Goal: Navigation & Orientation: Find specific page/section

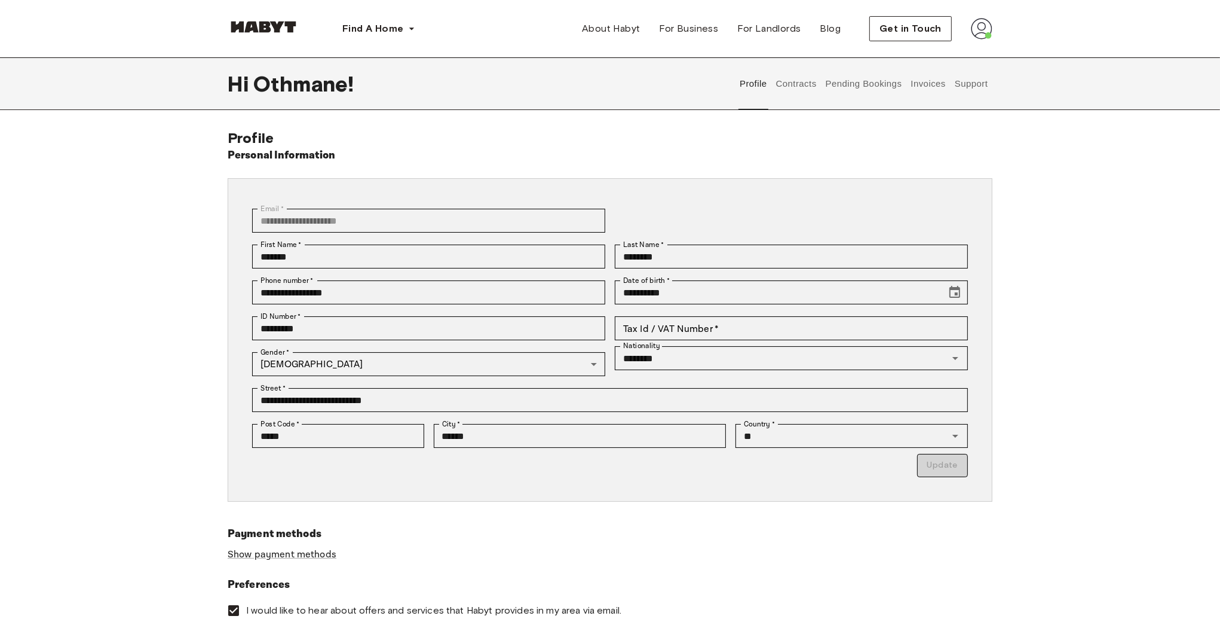
click at [797, 87] on button "Contracts" at bounding box center [797, 83] width 44 height 53
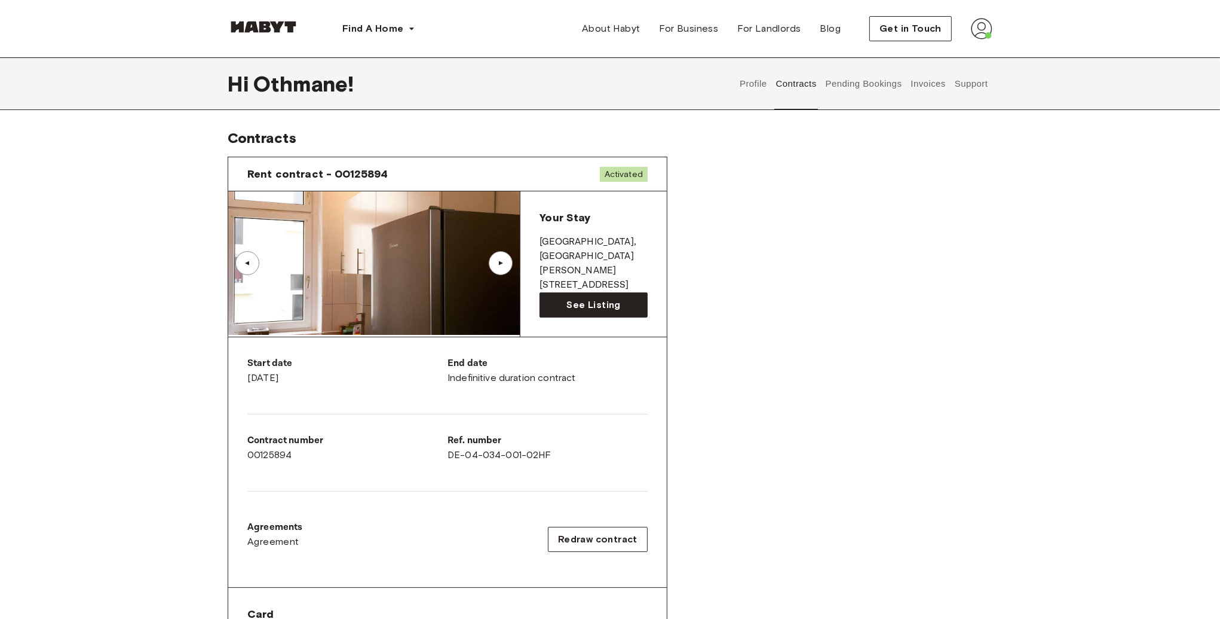
click at [867, 86] on button "Pending Bookings" at bounding box center [863, 83] width 79 height 53
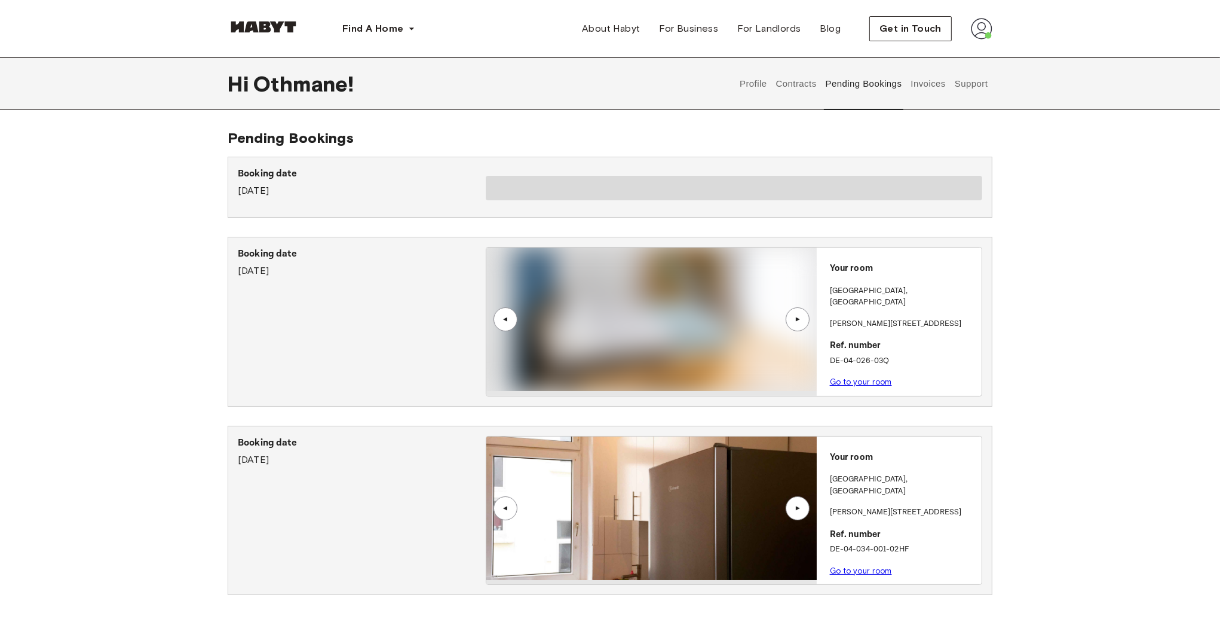
click at [933, 85] on button "Invoices" at bounding box center [929, 83] width 38 height 53
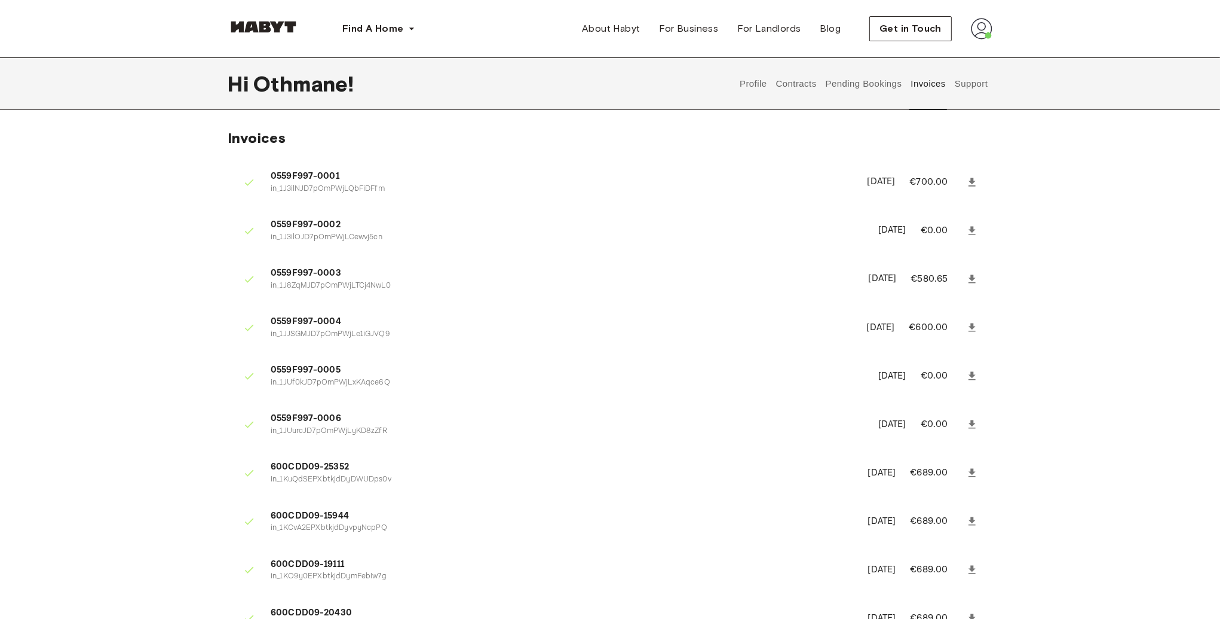
click at [975, 82] on button "Support" at bounding box center [971, 83] width 36 height 53
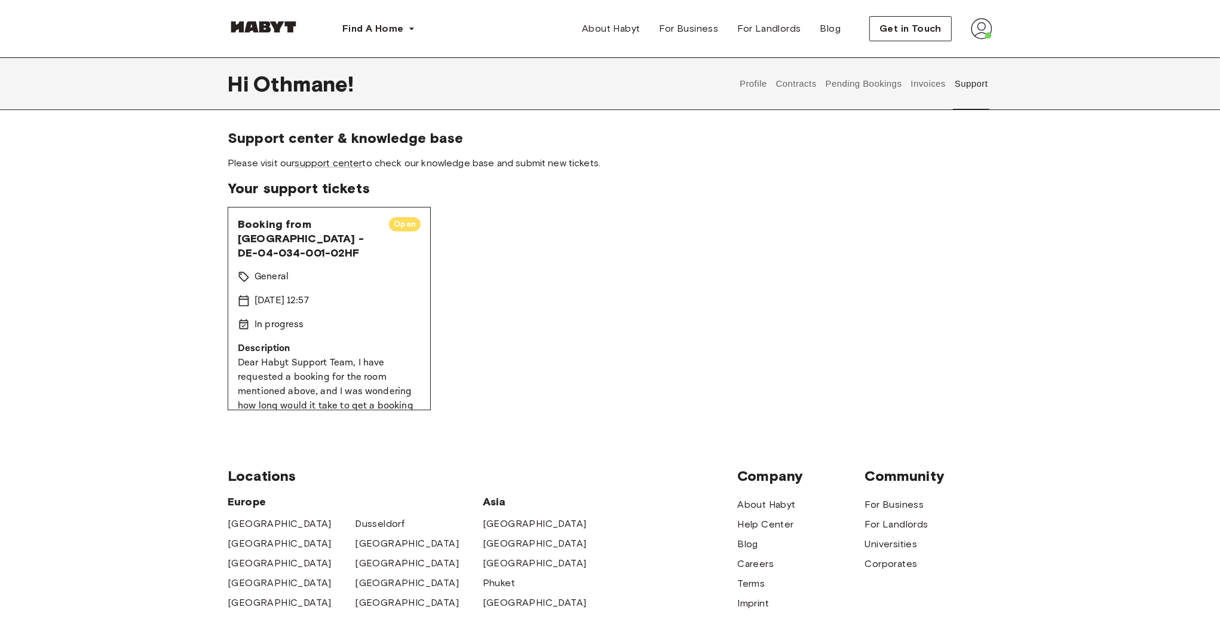
click at [982, 36] on img at bounding box center [982, 29] width 22 height 22
click at [819, 179] on span "Your support tickets" at bounding box center [610, 188] width 765 height 18
click at [808, 140] on span "Support center & knowledge base" at bounding box center [610, 138] width 765 height 18
click at [755, 128] on div "Hi Othmane ! Profile Contracts Pending Bookings Invoices Support Support center…" at bounding box center [610, 238] width 1220 height 362
click at [586, 82] on div "Hi Othmane ! Profile Contracts Pending Bookings Invoices Support" at bounding box center [610, 83] width 765 height 53
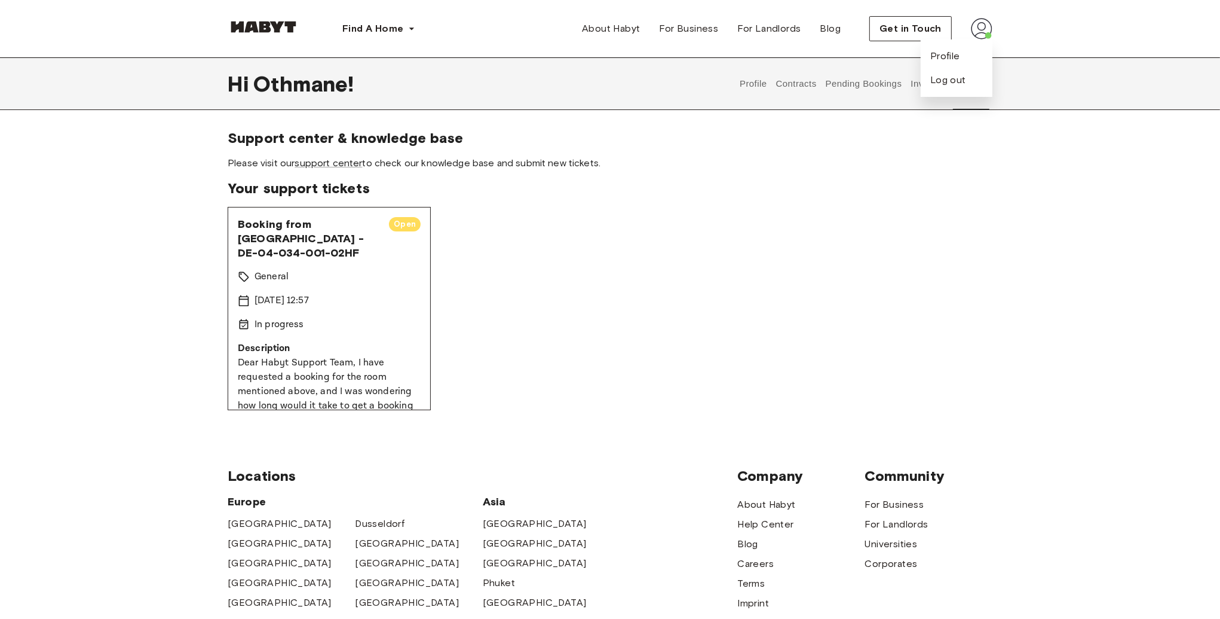
click at [762, 90] on button "Profile" at bounding box center [754, 83] width 30 height 53
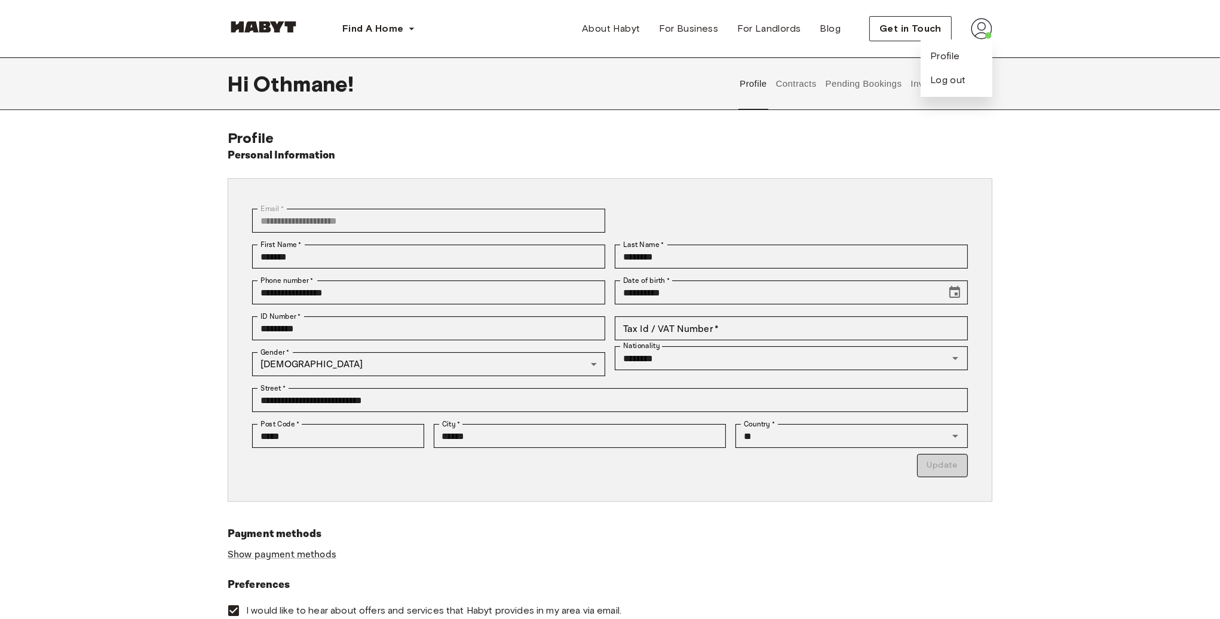
click at [858, 136] on div "**********" at bounding box center [610, 376] width 765 height 494
click at [979, 30] on img at bounding box center [982, 29] width 22 height 22
click at [972, 87] on button "Support" at bounding box center [971, 83] width 36 height 53
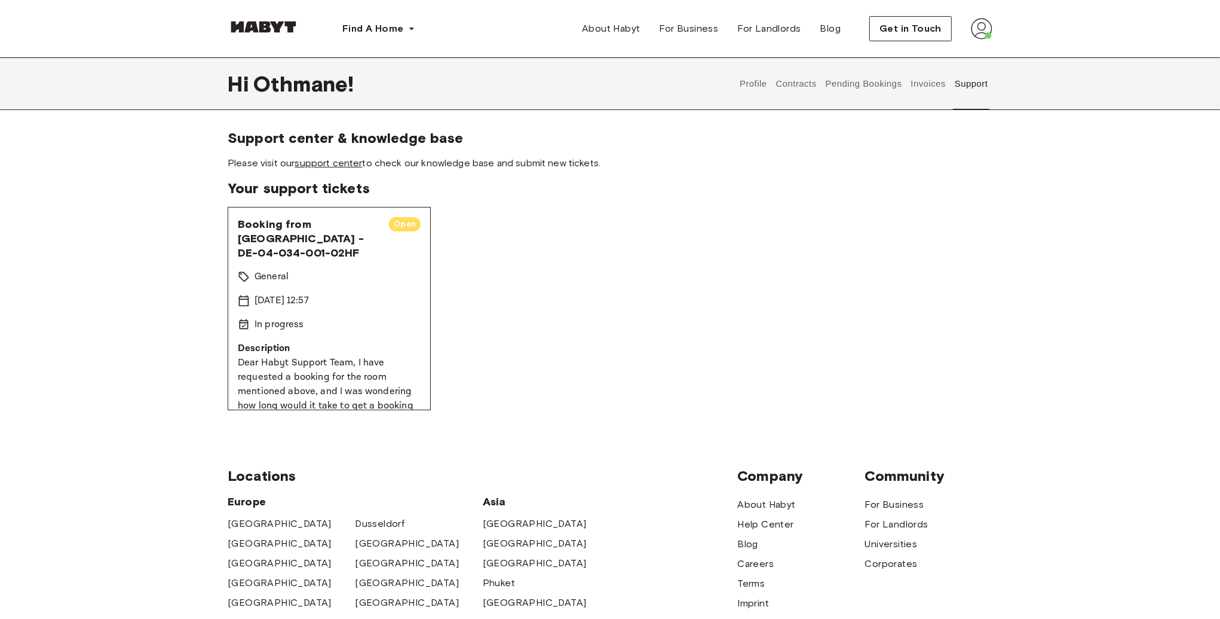
click at [329, 164] on link "support center" at bounding box center [329, 162] width 68 height 11
